Goal: Information Seeking & Learning: Learn about a topic

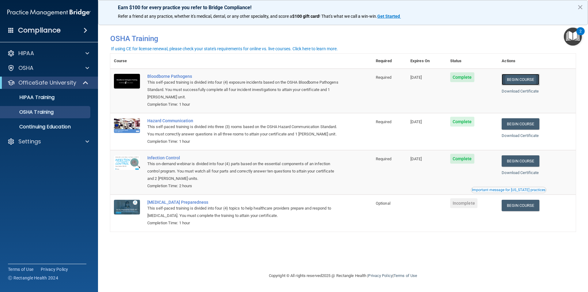
click at [519, 82] on link "Begin Course" at bounding box center [519, 79] width 37 height 11
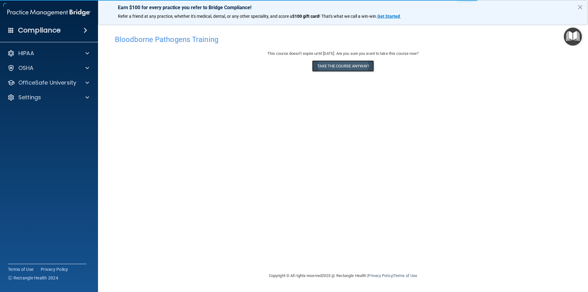
click at [357, 68] on button "Take the course anyway!" at bounding box center [343, 65] width 62 height 11
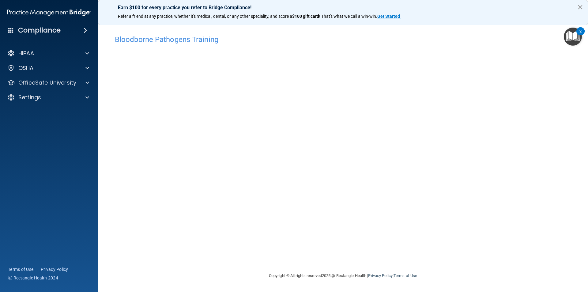
click at [580, 6] on button "×" at bounding box center [580, 7] width 6 height 10
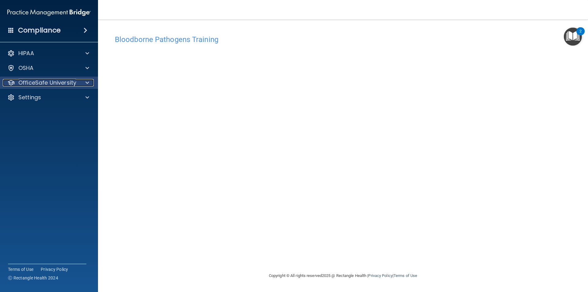
click at [53, 82] on p "OfficeSafe University" at bounding box center [47, 82] width 58 height 7
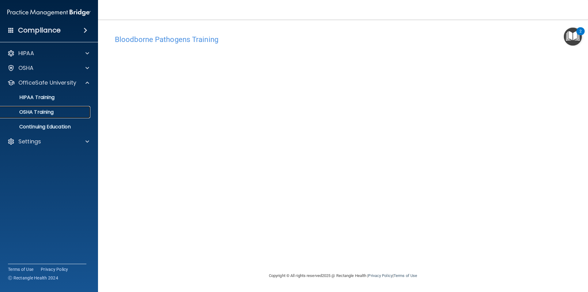
click at [36, 110] on p "OSHA Training" at bounding box center [29, 112] width 50 height 6
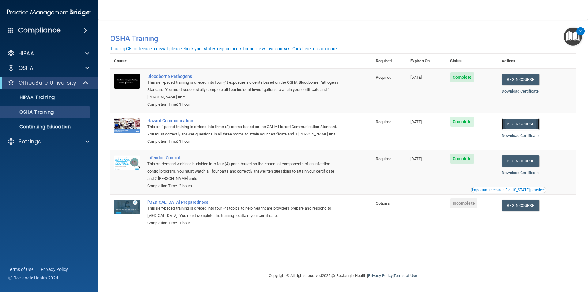
click at [522, 127] on link "Begin Course" at bounding box center [519, 123] width 37 height 11
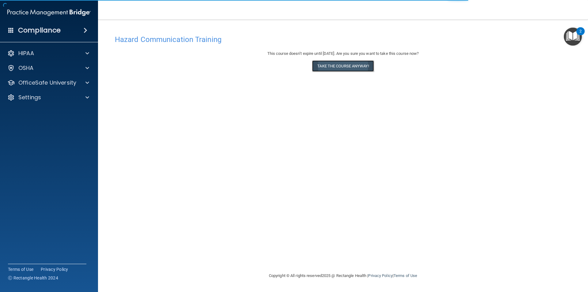
click at [360, 69] on button "Take the course anyway!" at bounding box center [343, 65] width 62 height 11
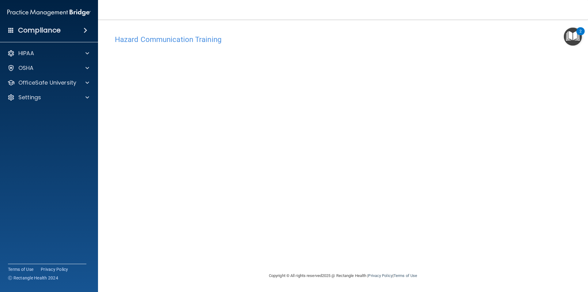
click at [516, 84] on div "Hazard Communication Training This course doesn’t expire until 12/23/2025. Are …" at bounding box center [342, 152] width 465 height 240
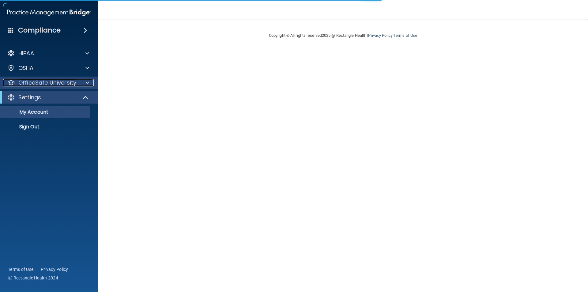
click at [62, 83] on p "OfficeSafe University" at bounding box center [47, 82] width 58 height 7
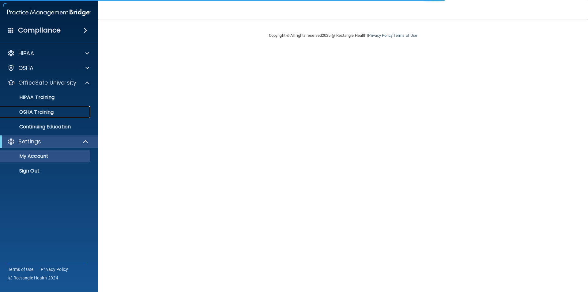
click at [38, 112] on p "OSHA Training" at bounding box center [29, 112] width 50 height 6
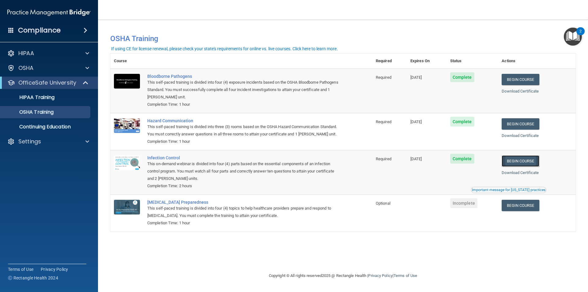
click at [518, 164] on link "Begin Course" at bounding box center [519, 160] width 37 height 11
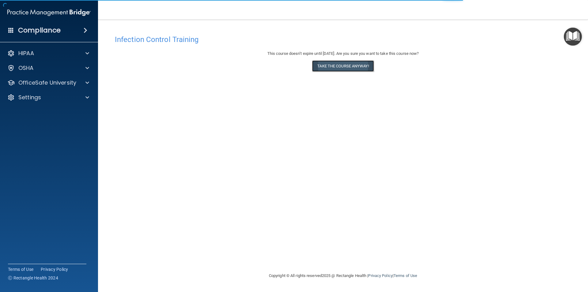
click at [334, 64] on button "Take the course anyway!" at bounding box center [343, 65] width 62 height 11
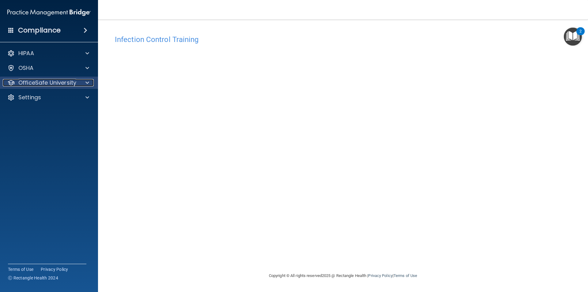
click at [47, 82] on p "OfficeSafe University" at bounding box center [47, 82] width 58 height 7
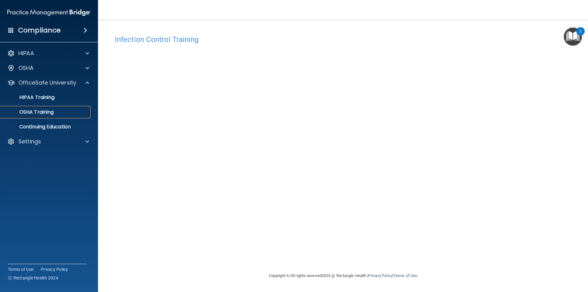
click at [47, 113] on p "OSHA Training" at bounding box center [29, 112] width 50 height 6
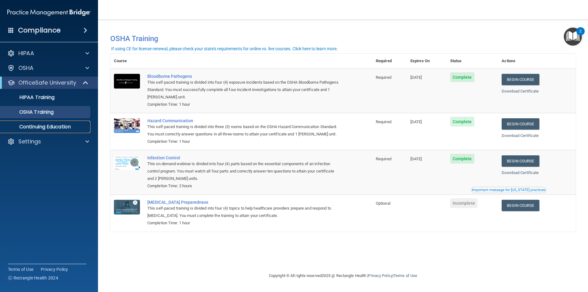
click at [44, 128] on p "Continuing Education" at bounding box center [46, 127] width 84 height 6
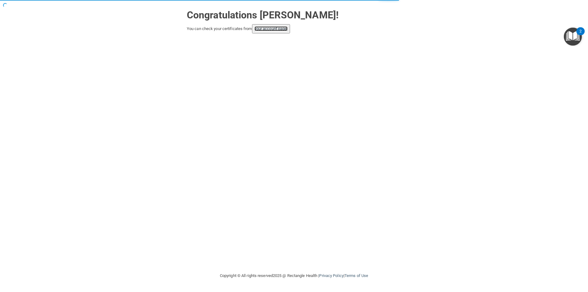
click at [272, 28] on link "your account page!" at bounding box center [270, 28] width 33 height 5
